Goal: Find specific page/section: Find specific page/section

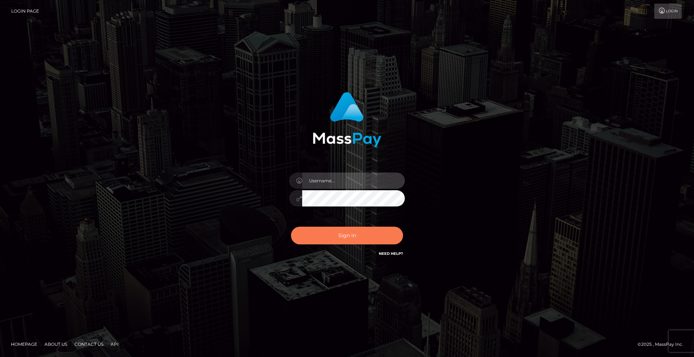
type input "Lady"
click at [362, 235] on button "Sign in" at bounding box center [347, 236] width 112 height 18
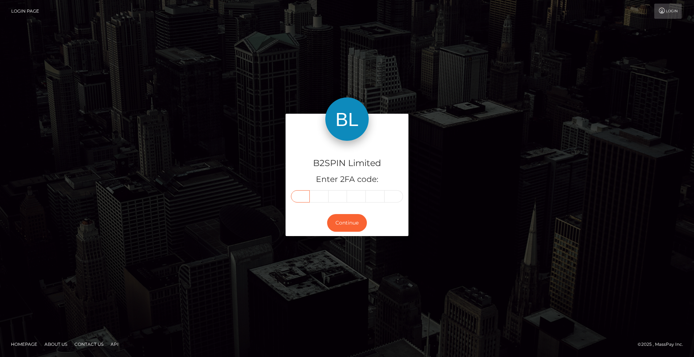
click at [295, 200] on input "text" at bounding box center [300, 196] width 19 height 12
type input "0"
type input "1"
type input "6"
type input "2"
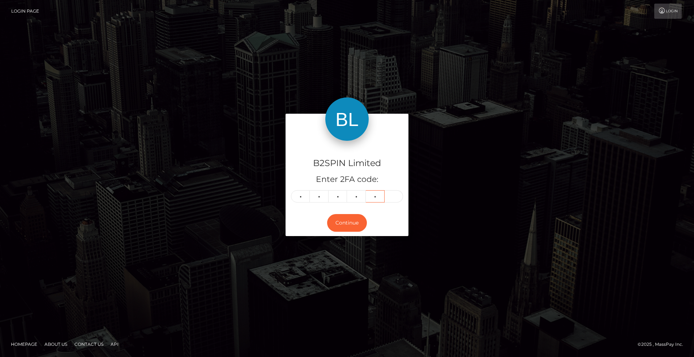
type input "8"
type input "3"
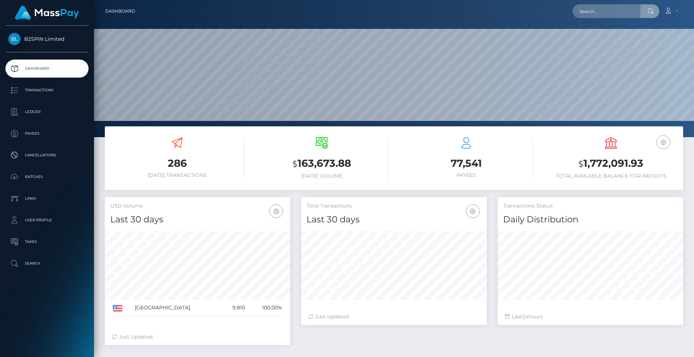
click at [596, 10] on input "text" at bounding box center [606, 11] width 68 height 14
drag, startPoint x: 568, startPoint y: 9, endPoint x: 528, endPoint y: 8, distance: 40.1
click at [528, 8] on div "3311629 Loading... Loading... Account Edit Profile Logout" at bounding box center [412, 11] width 542 height 15
paste input "1531795361"
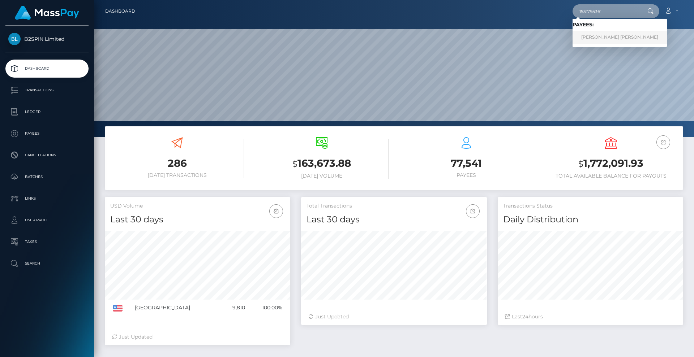
type input "1531795361"
click at [615, 37] on link "SCOTT DANIEL PERRY" at bounding box center [619, 37] width 94 height 13
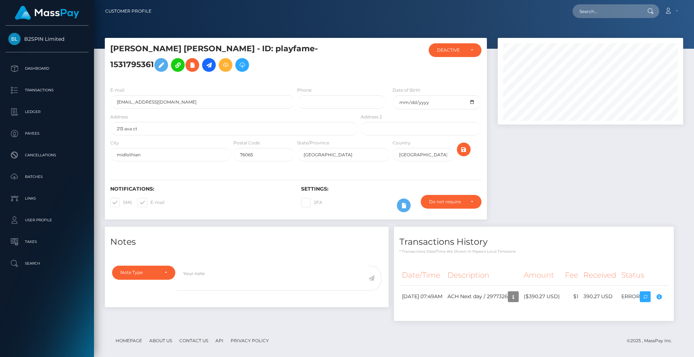
scroll to position [87, 186]
